Goal: Task Accomplishment & Management: Manage account settings

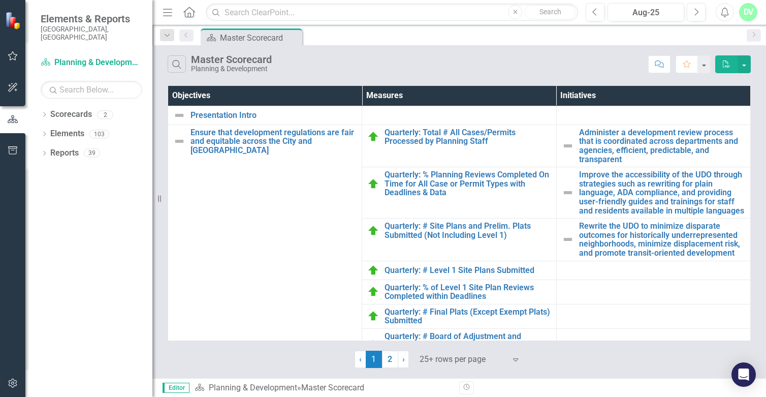
click at [752, 7] on div "DV" at bounding box center [748, 12] width 18 height 18
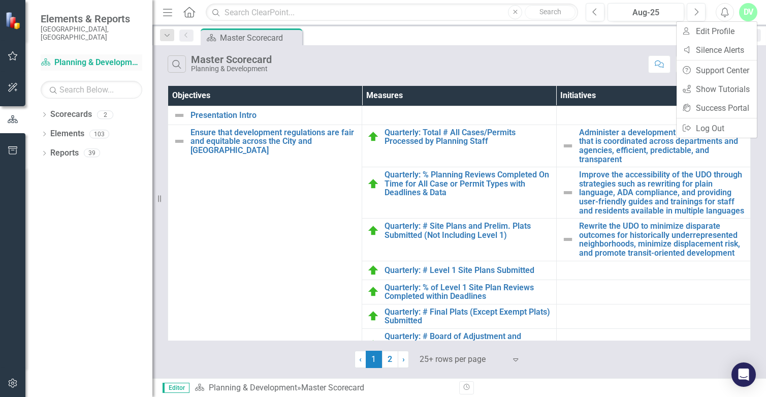
click at [88, 57] on link "Scorecard Planning & Development" at bounding box center [92, 63] width 102 height 12
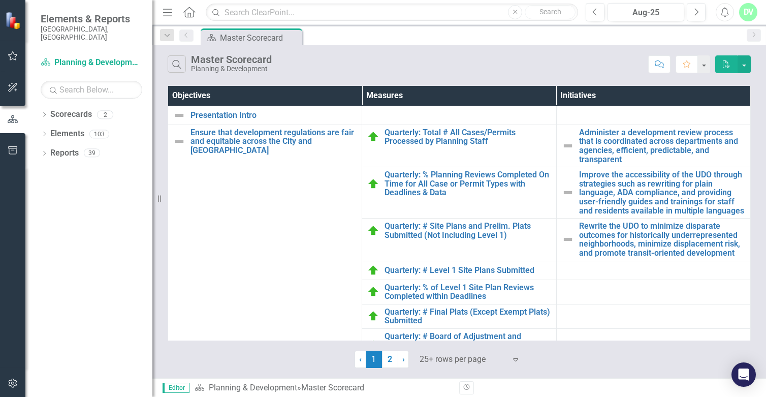
click at [38, 108] on div "Dropdown Scorecards 2 Planning & Development Key Resident Survey Performance Sc…" at bounding box center [88, 251] width 127 height 291
click at [42, 113] on icon "Dropdown" at bounding box center [44, 116] width 7 height 6
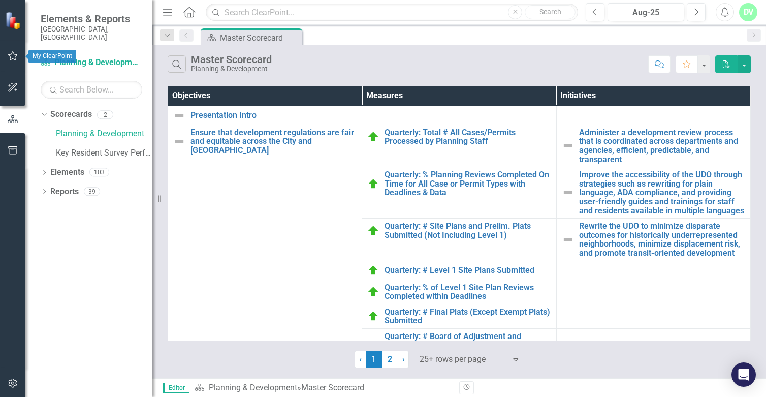
click at [22, 55] on button "button" at bounding box center [13, 56] width 23 height 21
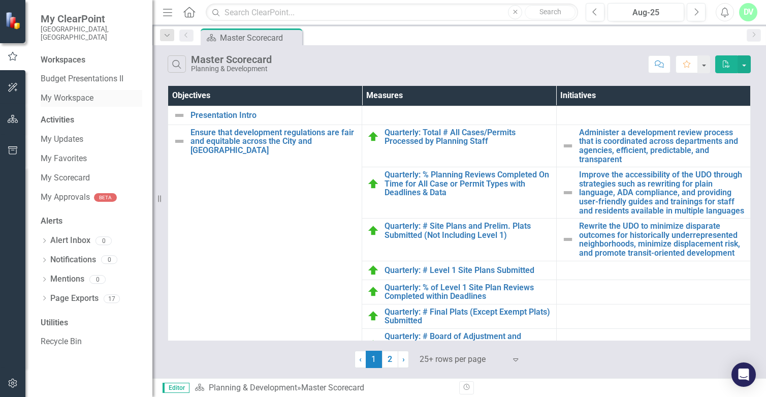
click at [67, 92] on link "My Workspace" at bounding box center [92, 98] width 102 height 12
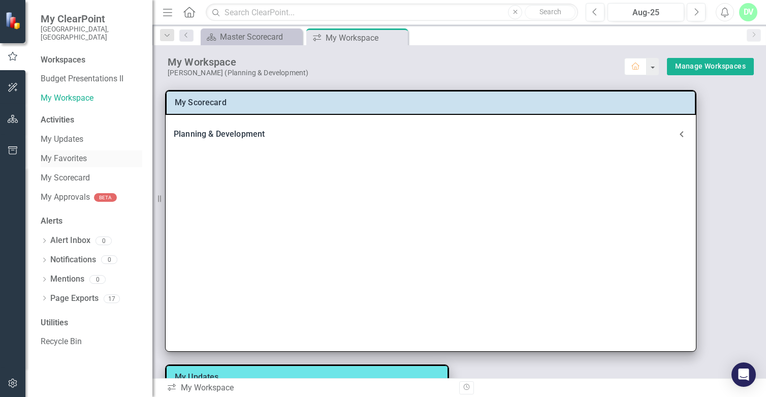
click at [64, 153] on link "My Favorites" at bounding box center [92, 159] width 102 height 12
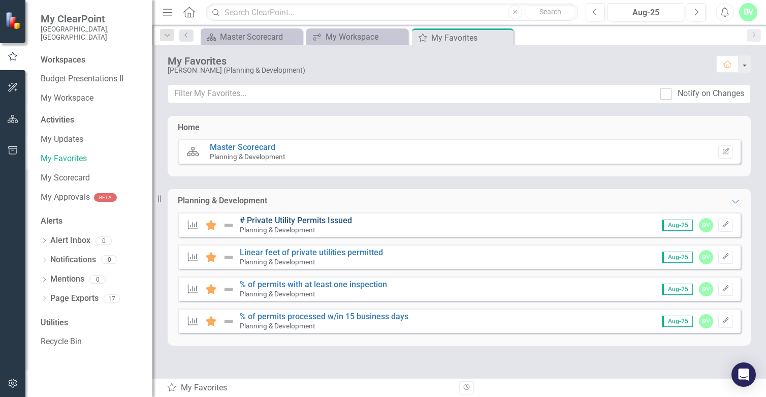
drag, startPoint x: 331, startPoint y: 222, endPoint x: 290, endPoint y: 220, distance: 40.7
click at [290, 220] on link "# Private Utility Permits Issued" at bounding box center [296, 220] width 112 height 10
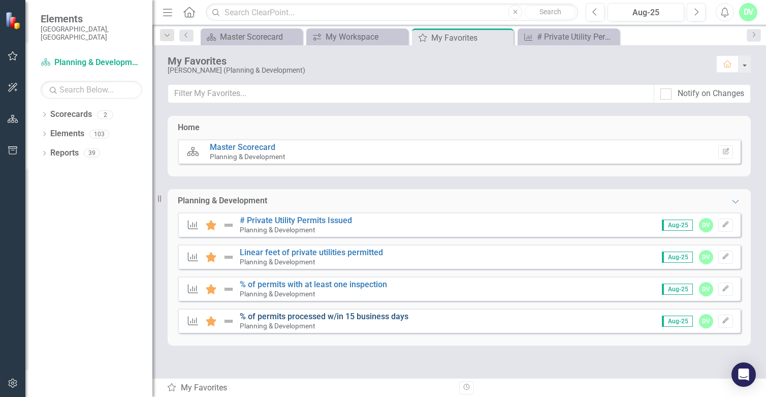
click at [318, 312] on link "% of permits processed w/in 15 business days" at bounding box center [324, 316] width 169 height 10
click at [323, 286] on link "% of permits with at least one inspection" at bounding box center [313, 284] width 147 height 10
click at [320, 254] on link "Linear feet of private utilities permitted" at bounding box center [311, 252] width 143 height 10
click at [321, 220] on link "# Private Utility Permits Issued" at bounding box center [296, 220] width 112 height 10
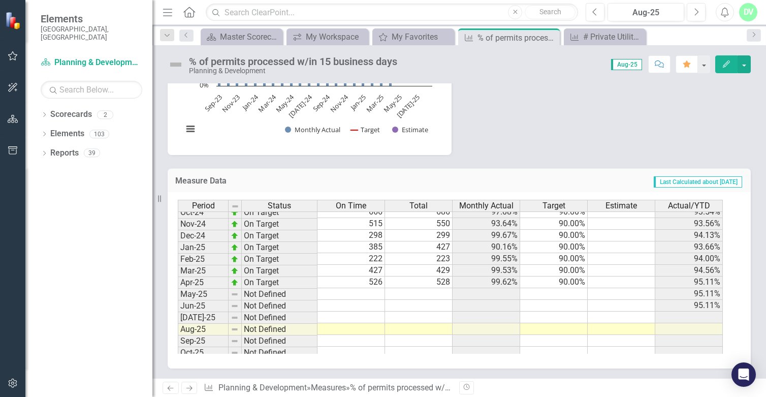
scroll to position [474, 0]
click at [358, 297] on tbody "Oct-23 On Target 675 699 96.57% 90.00% 97.16% Nov-23 On Target 564 564 100.00% …" at bounding box center [450, 230] width 545 height 328
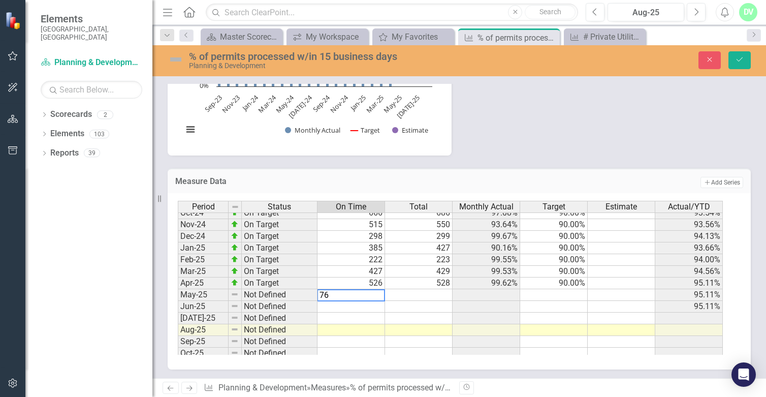
type textarea "760"
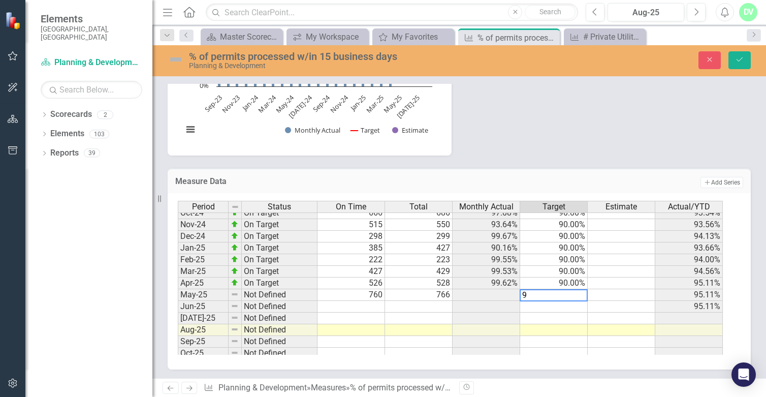
type textarea "90"
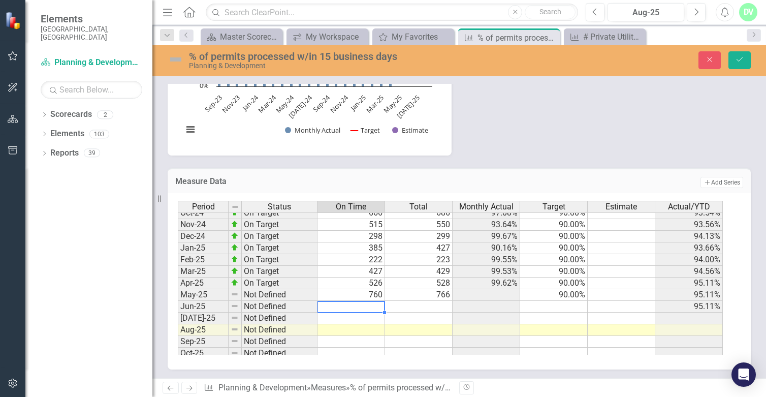
click at [355, 311] on td at bounding box center [352, 307] width 68 height 12
type textarea "649"
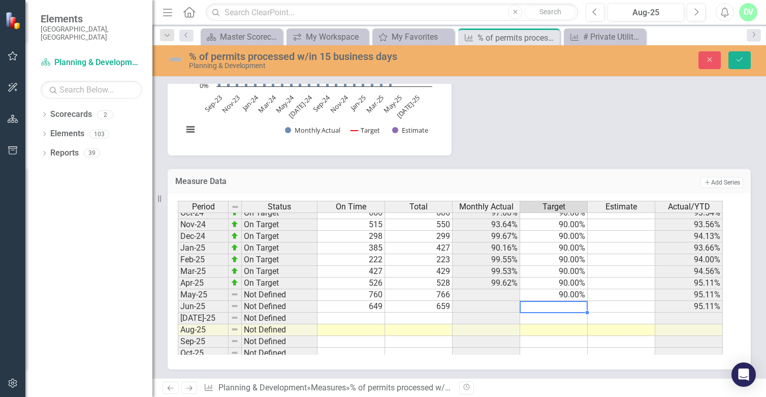
type textarea "90"
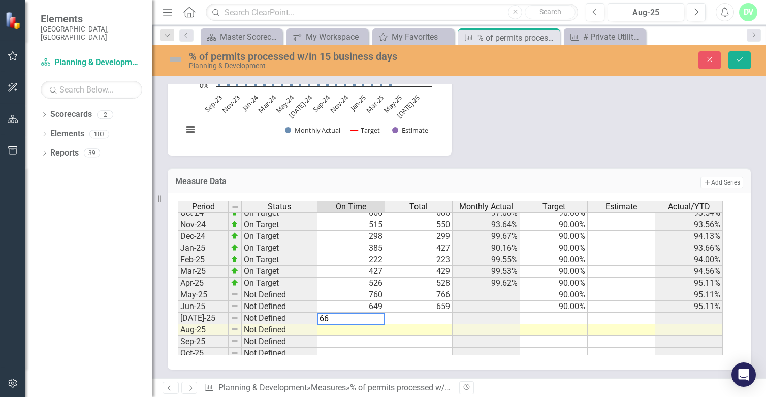
type textarea "660"
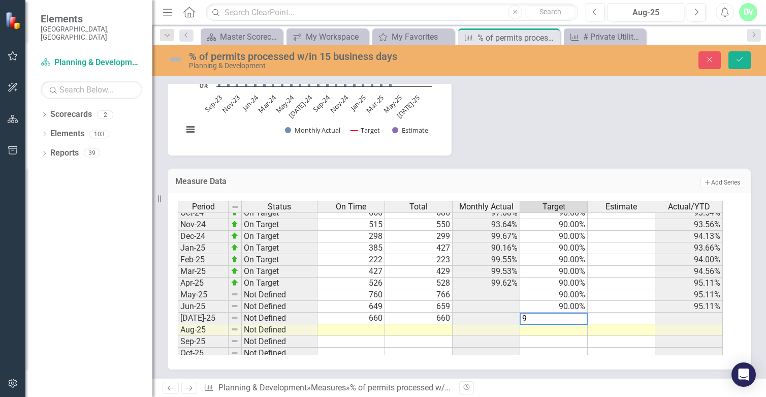
type textarea "90"
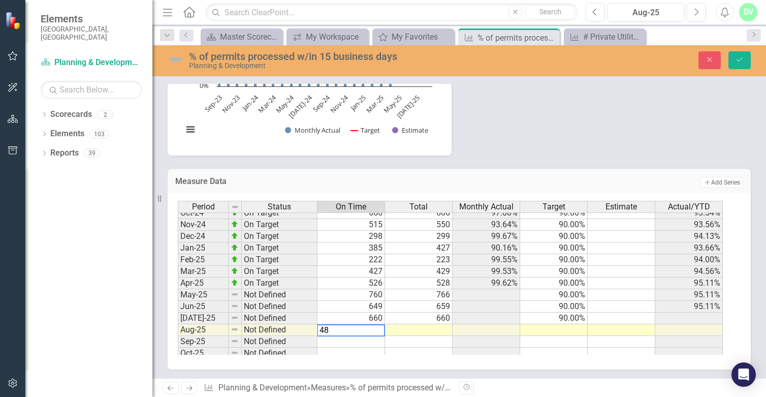
type textarea "486"
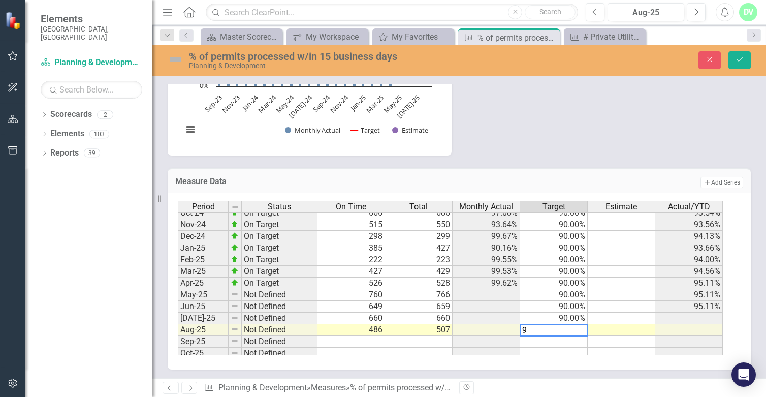
type textarea "90"
click at [735, 67] on button "Save" at bounding box center [740, 60] width 22 height 18
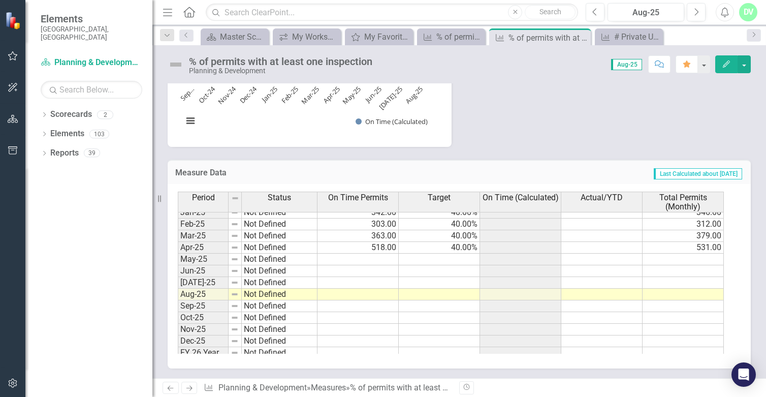
scroll to position [514, 0]
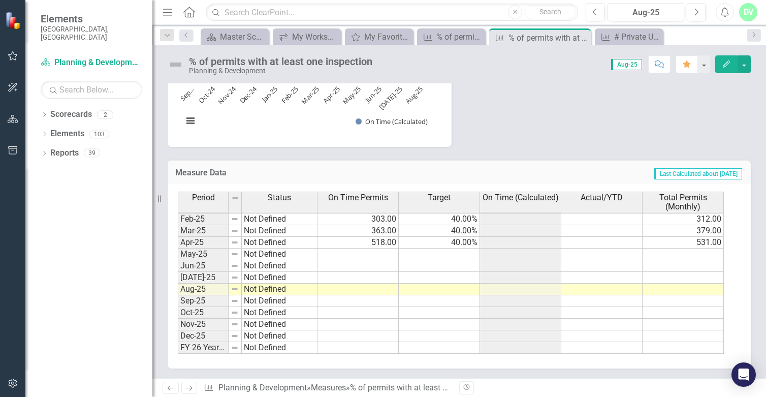
click at [376, 253] on tbody "Jun-23 Not Defined 659.00 40.00% 665.00 Jul-23 Not Defined 469.00 40.00% 469.00…" at bounding box center [451, 166] width 546 height 374
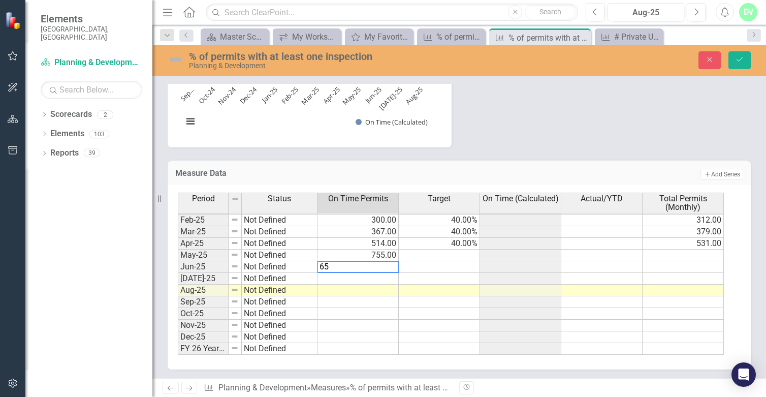
type textarea "657"
type textarea "704"
type textarea "373"
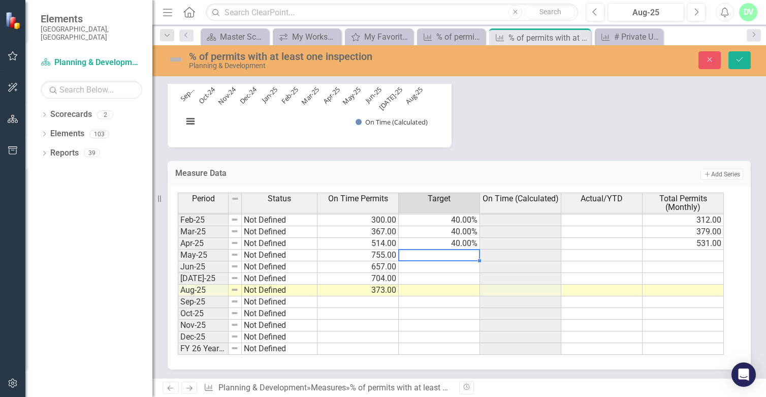
type textarea "40"
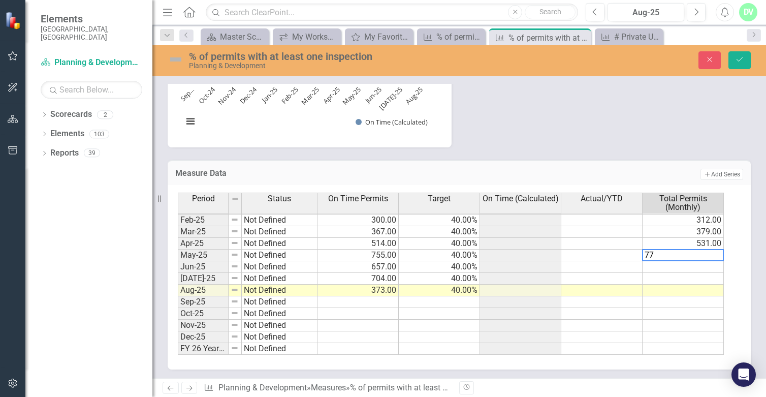
type textarea "776"
type textarea "669"
type textarea "712"
type textarea "435"
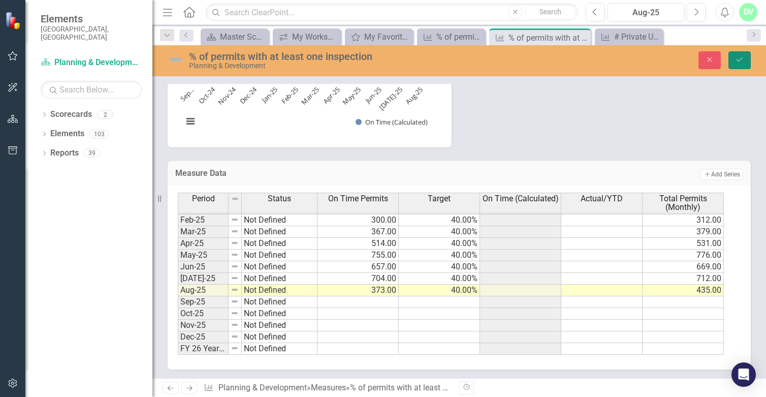
click at [733, 58] on button "Save" at bounding box center [740, 60] width 22 height 18
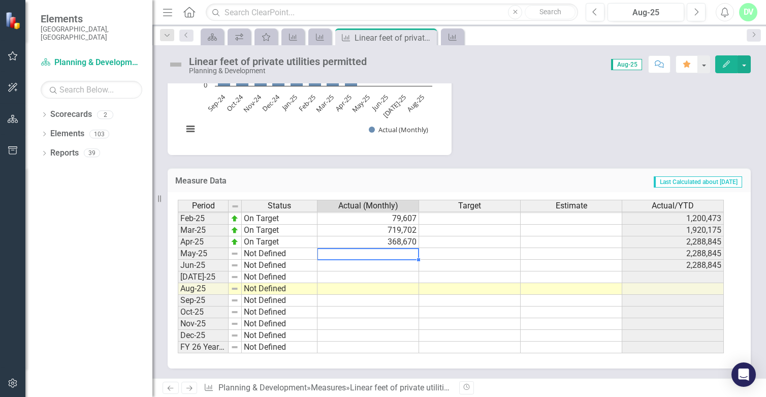
click at [380, 256] on tbody "Jan-24 On Target 894,581 1,655,511 Feb-24 On Target 459,952 2,115,463 Mar-24 On…" at bounding box center [451, 206] width 546 height 293
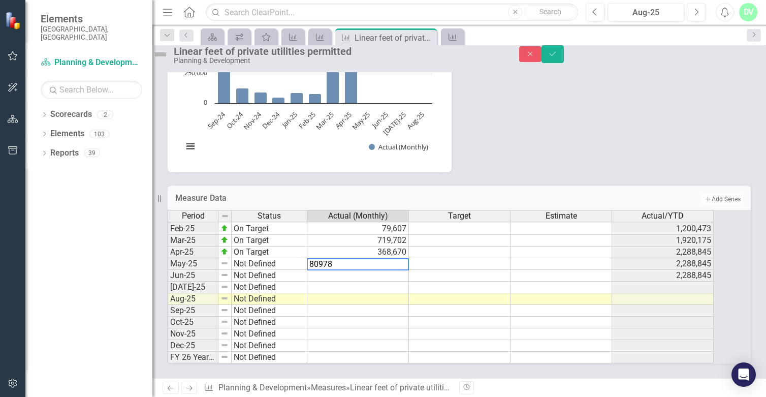
type textarea "809786"
type textarea "390016"
type textarea "277972"
type textarea "390016"
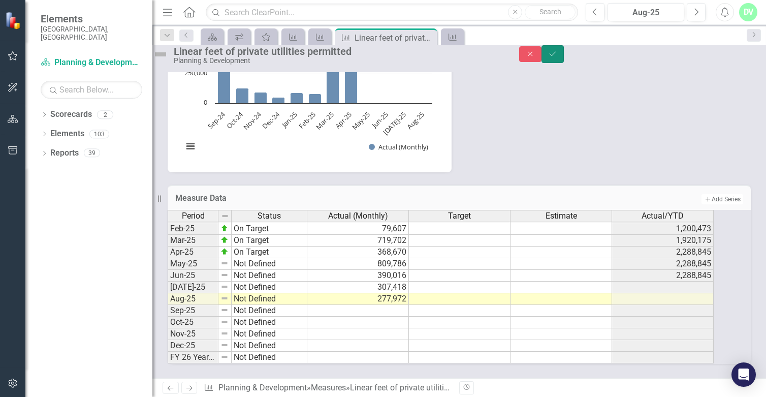
click at [557, 57] on icon "Save" at bounding box center [552, 53] width 9 height 7
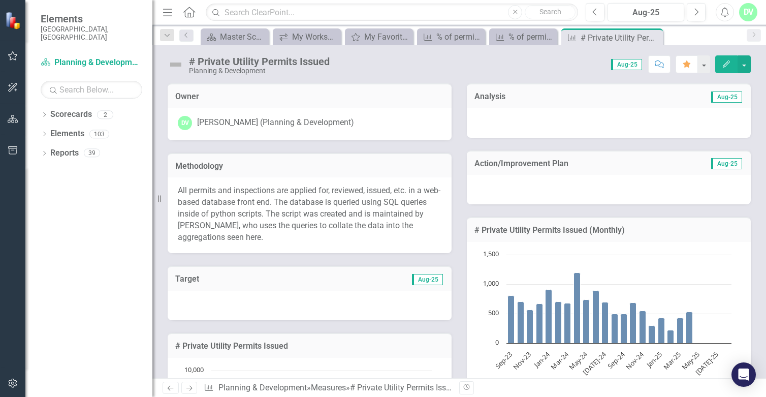
click at [128, 268] on div "Dropdown Scorecards 2 Planning & Development Key Resident Survey Performance Sc…" at bounding box center [88, 251] width 127 height 291
click at [250, 170] on h3 "Methodology" at bounding box center [309, 166] width 269 height 9
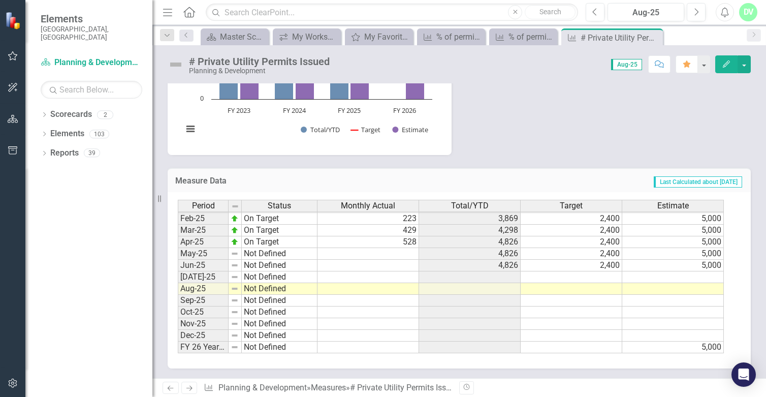
scroll to position [373, 0]
click at [374, 254] on tbody "Dec-23 On Target 668 3,801 2,400 5,000 Jan-24 On Target 911 4,712 2,400 5,000 F…" at bounding box center [451, 200] width 546 height 304
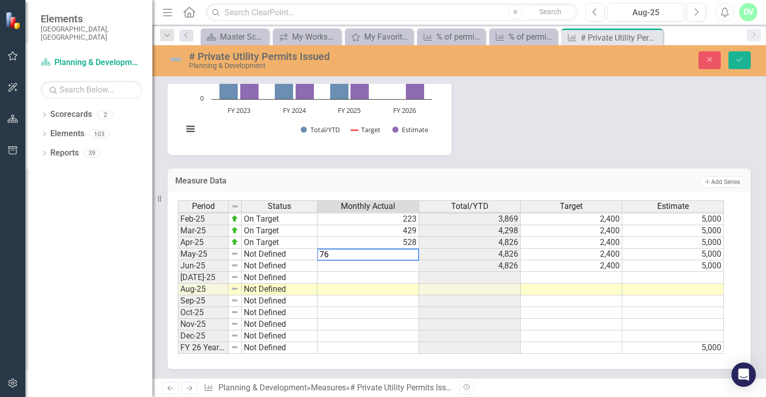
type textarea "766"
type textarea "659"
type textarea "660"
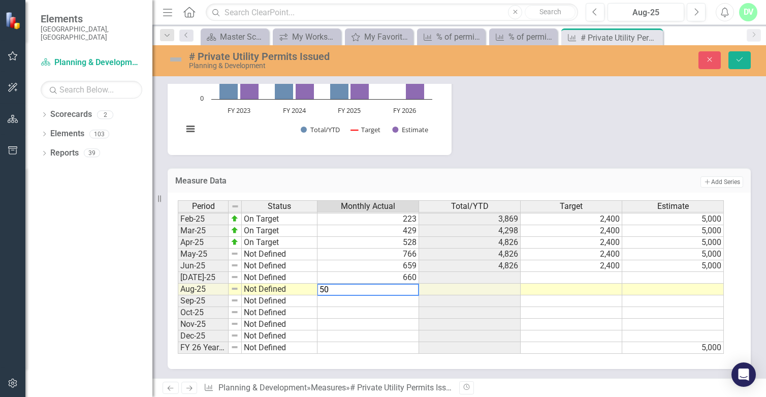
type textarea "507"
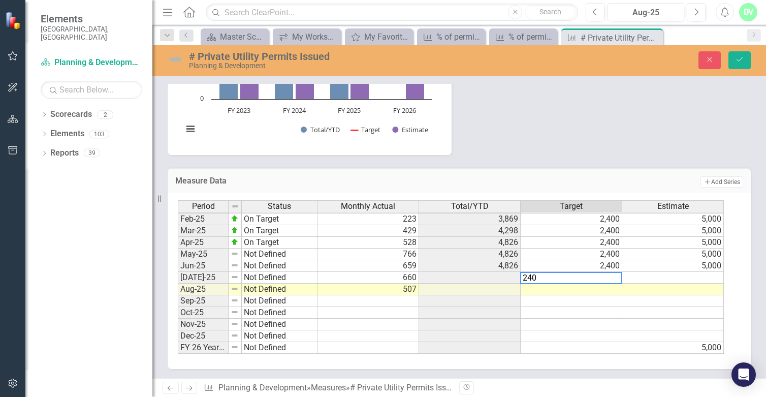
type textarea "2400"
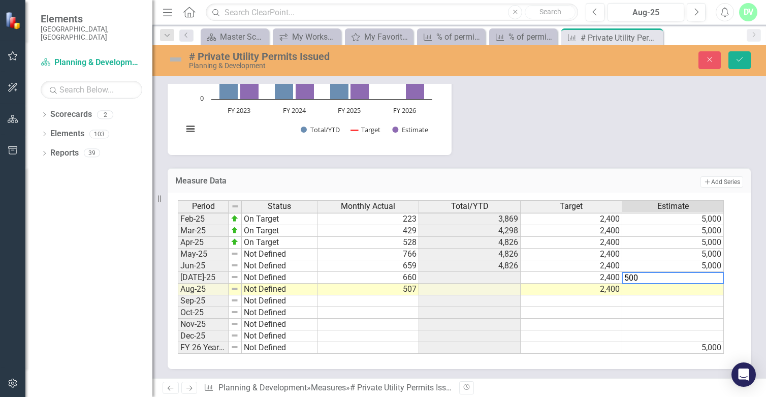
type textarea "5000"
click at [740, 58] on icon "Save" at bounding box center [739, 59] width 9 height 7
